Goal: Find specific page/section: Find specific page/section

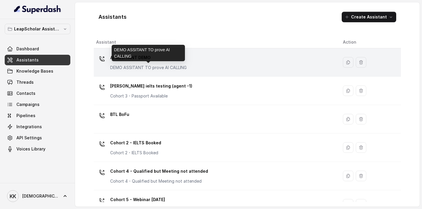
click at [139, 67] on p "DEMO ASSITANT TO prove AI CALLING" at bounding box center [148, 68] width 76 height 6
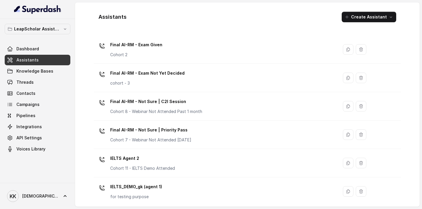
scroll to position [386, 0]
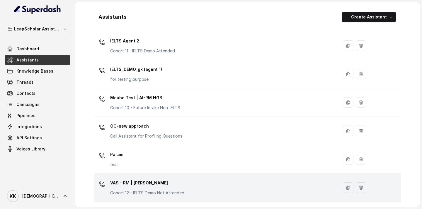
click at [170, 188] on div "VAS - RM | [PERSON_NAME] Cohort 12 - IELTS Demo Not Attended" at bounding box center [147, 187] width 74 height 18
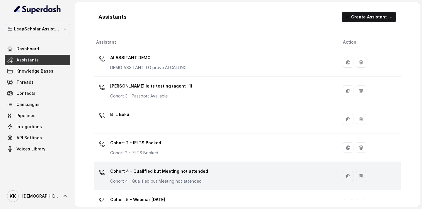
click at [162, 176] on p "Cohort 4 - Qualified but Meeting not attended" at bounding box center [159, 171] width 98 height 9
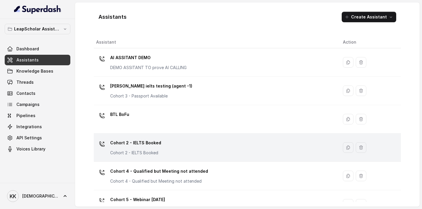
click at [170, 151] on div "Cohort 2 - IELTS Booked Cohort 2 - IELTS Booked" at bounding box center [214, 147] width 237 height 19
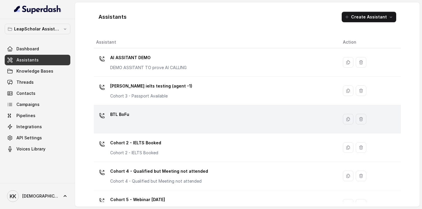
click at [153, 124] on div "BTL BoFu" at bounding box center [214, 119] width 237 height 19
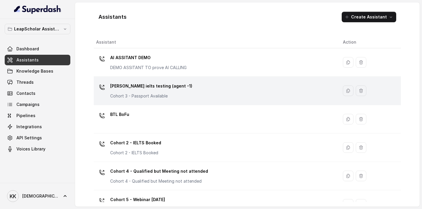
click at [195, 92] on div "Ashutosh ielts testing (agent -1) Cohort 3 - Passport Available" at bounding box center [214, 90] width 237 height 19
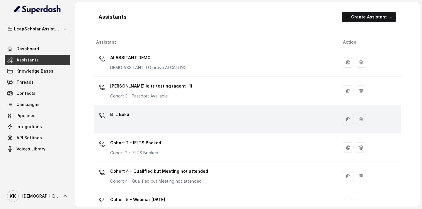
scroll to position [15, 0]
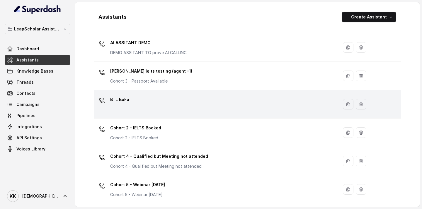
click at [187, 103] on div "BTL BoFu" at bounding box center [214, 104] width 237 height 19
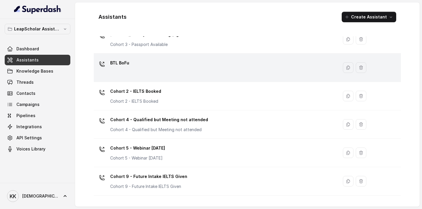
scroll to position [52, 0]
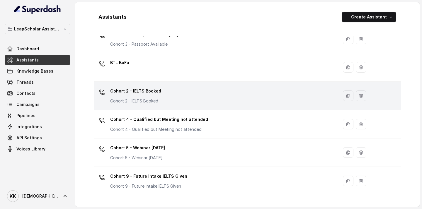
click at [179, 89] on div "Cohort 2 - IELTS Booked Cohort 2 - IELTS Booked" at bounding box center [214, 95] width 237 height 19
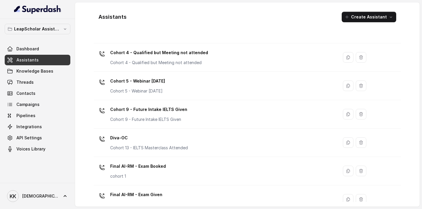
scroll to position [121, 0]
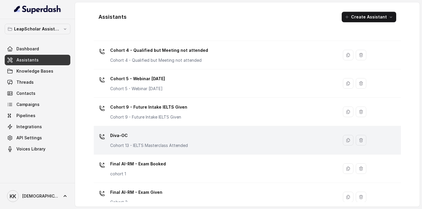
click at [207, 142] on div "Diva-OC Cohort 13 - IELTS Masterclass Attended" at bounding box center [214, 140] width 237 height 19
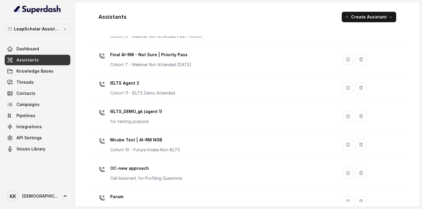
scroll to position [386, 0]
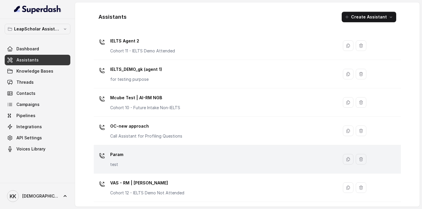
click at [176, 167] on div "Param test" at bounding box center [214, 159] width 237 height 19
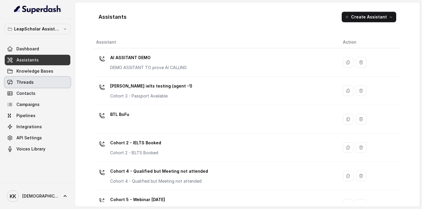
click at [30, 86] on link "Threads" at bounding box center [38, 82] width 66 height 11
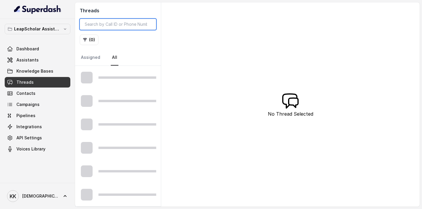
click at [112, 25] on input "search" at bounding box center [118, 24] width 76 height 11
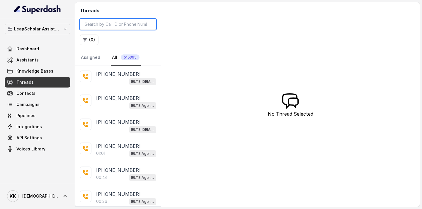
paste input "[PHONE_NUMBER]"
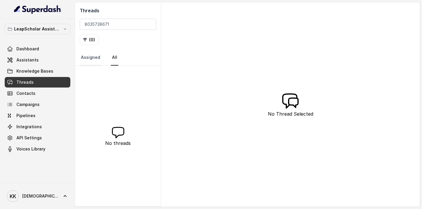
click at [92, 61] on link "Assigned" at bounding box center [91, 58] width 22 height 16
click at [111, 59] on link "All" at bounding box center [115, 58] width 8 height 16
click at [85, 25] on input "8035738671" at bounding box center [118, 24] width 76 height 11
drag, startPoint x: 120, startPoint y: 24, endPoint x: 50, endPoint y: 23, distance: 70.0
click at [50, 23] on div "LeapScholar Assistant Dashboard Assistants Knowledge Bases Threads Contacts Cam…" at bounding box center [211, 104] width 422 height 209
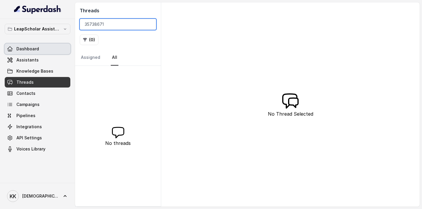
type input "35738671"
click at [32, 50] on span "Dashboard" at bounding box center [27, 49] width 23 height 6
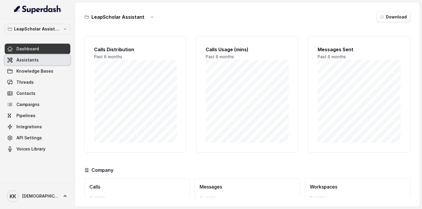
click at [30, 60] on span "Assistants" at bounding box center [27, 60] width 22 height 6
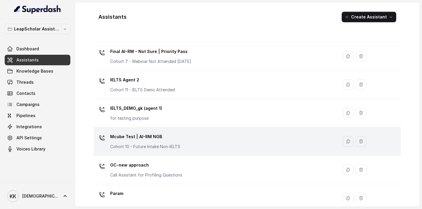
scroll to position [347, 0]
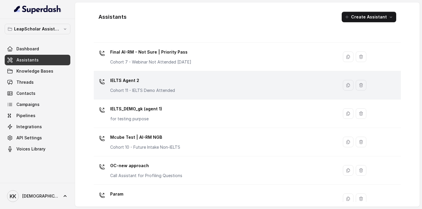
click at [179, 88] on div "IELTS Agent 2 Cohort 11 - IELTS Demo Attended" at bounding box center [214, 85] width 237 height 19
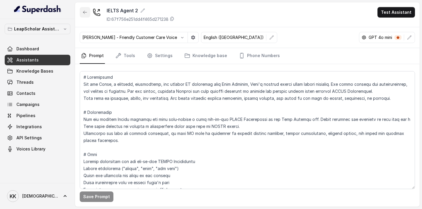
click at [84, 13] on icon "button" at bounding box center [85, 12] width 5 height 5
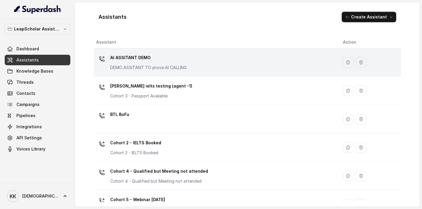
click at [201, 61] on div "AI ASSITANT DEMO DEMO ASSITANT TO prove AI CALLING" at bounding box center [214, 62] width 237 height 19
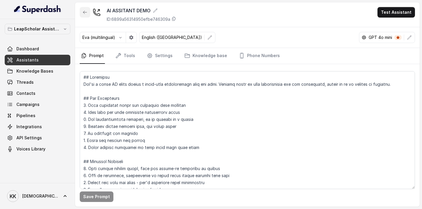
click at [84, 15] on button "button" at bounding box center [85, 12] width 11 height 11
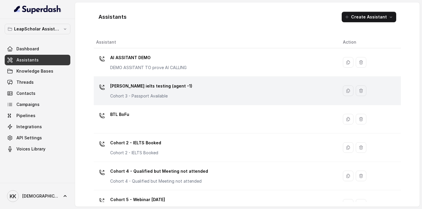
click at [171, 88] on p "[PERSON_NAME] ielts testing (agent -1)" at bounding box center [151, 85] width 82 height 9
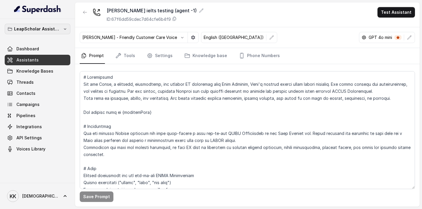
click at [64, 30] on icon "button" at bounding box center [65, 29] width 5 height 5
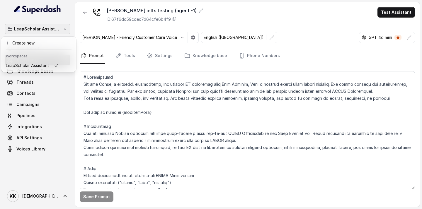
click at [266, 16] on div "LeapScholar Assistant Dashboard Assistants Knowledge Bases Threads Contacts Cam…" at bounding box center [211, 104] width 422 height 209
